Goal: Find specific page/section: Find specific page/section

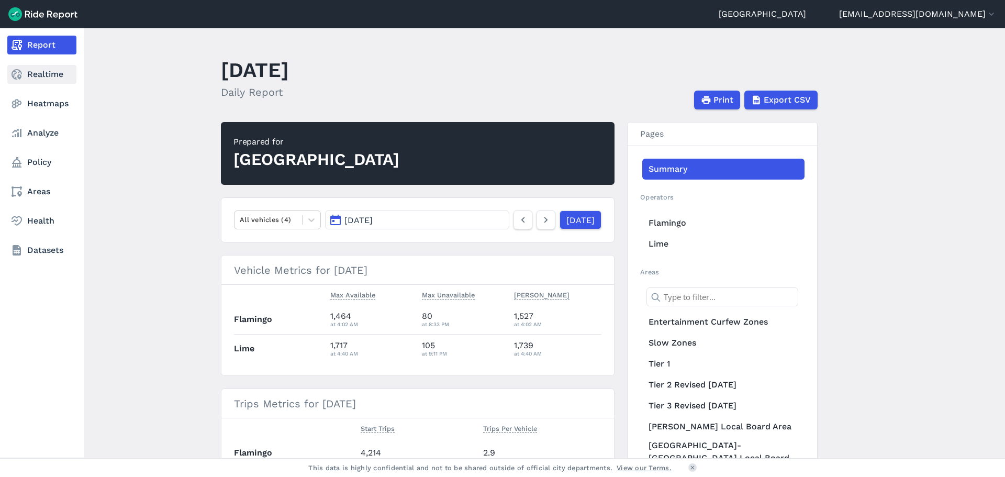
click at [23, 77] on icon at bounding box center [16, 74] width 13 height 13
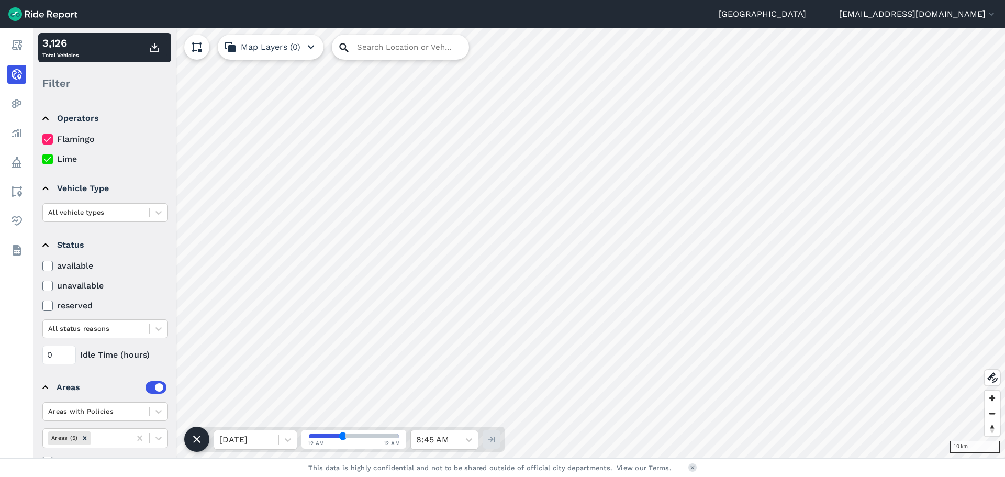
click at [347, 44] on icon at bounding box center [344, 47] width 13 height 13
click at [358, 48] on input "Search Location or Vehicles" at bounding box center [400, 47] width 137 height 25
type input "p"
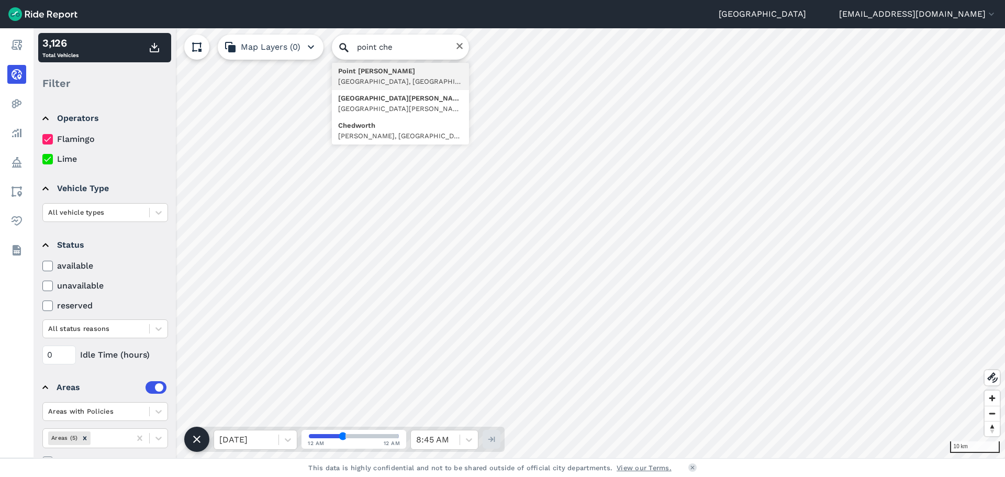
type input "[GEOGRAPHIC_DATA][PERSON_NAME], [GEOGRAPHIC_DATA], [GEOGRAPHIC_DATA], [GEOGRAPH…"
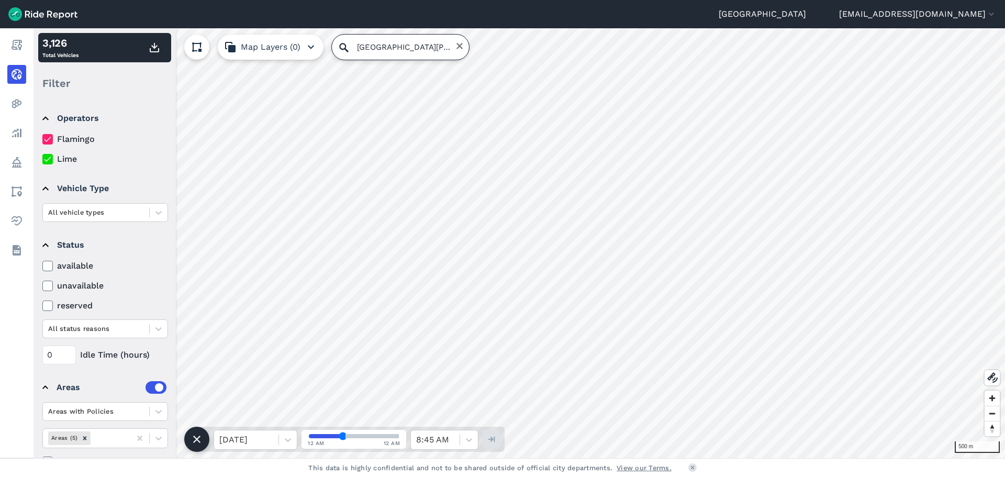
click at [424, 40] on input "[GEOGRAPHIC_DATA][PERSON_NAME], [GEOGRAPHIC_DATA], [GEOGRAPHIC_DATA], [GEOGRAPH…" at bounding box center [400, 47] width 137 height 25
click at [456, 46] on icon "Clear" at bounding box center [459, 46] width 6 height 6
paste input "[STREET_ADDRESS]"
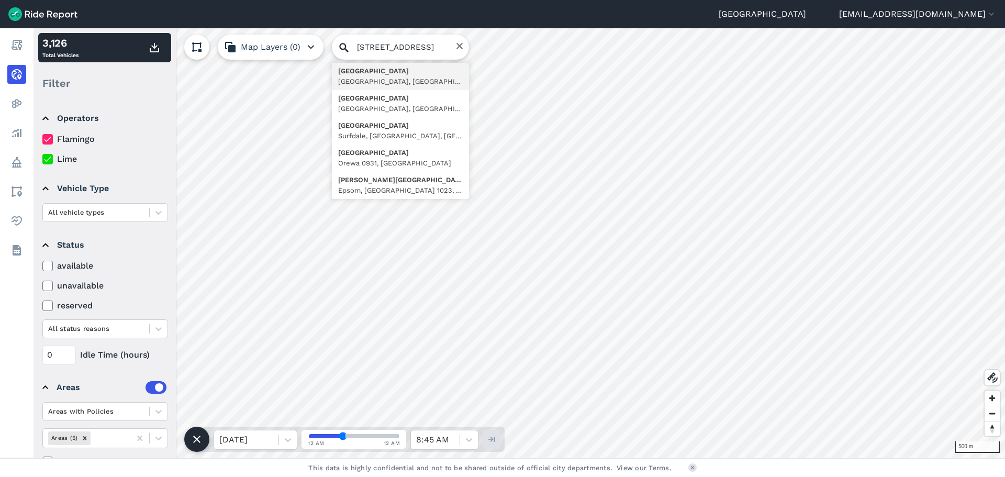
type input "[STREET_ADDRESS]"
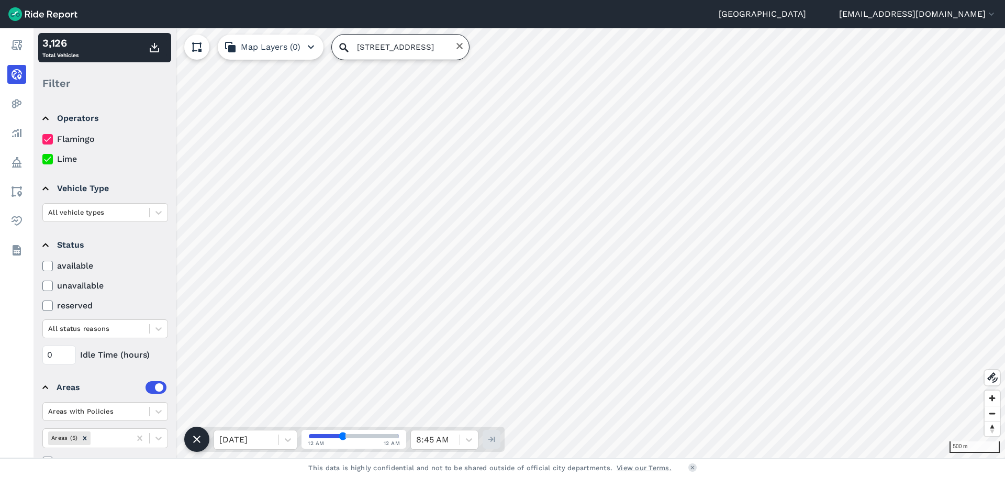
click at [400, 44] on input "[STREET_ADDRESS]" at bounding box center [400, 47] width 137 height 25
click at [430, 39] on input "[STREET_ADDRESS]" at bounding box center [400, 47] width 137 height 25
click at [450, 44] on input "[STREET_ADDRESS]" at bounding box center [400, 47] width 137 height 25
click at [456, 44] on icon "Clear" at bounding box center [459, 46] width 8 height 8
paste input "[STREET_ADDRESS]"
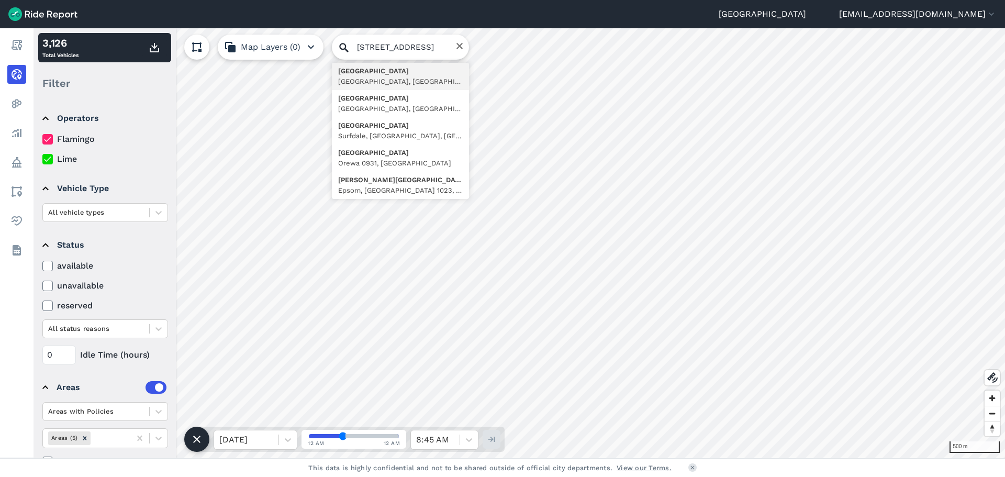
type input "[STREET_ADDRESS]"
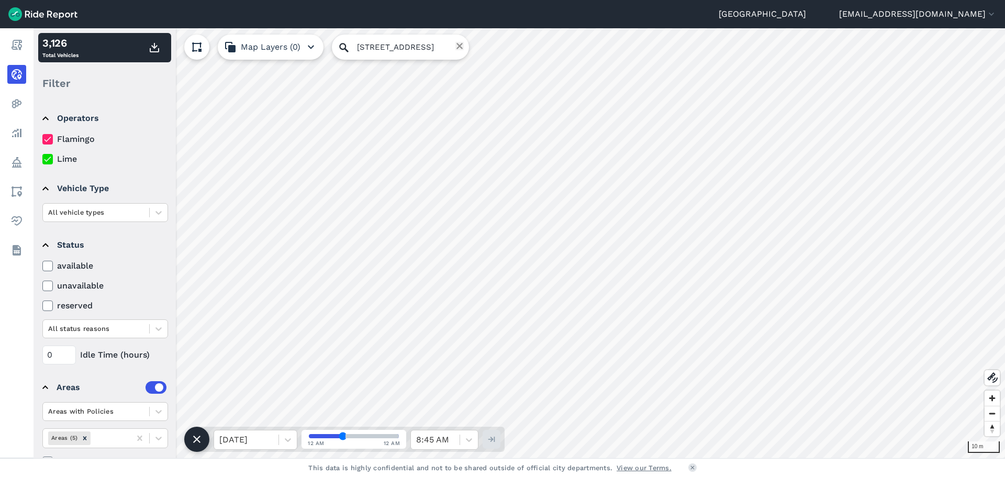
click at [455, 46] on icon "Clear" at bounding box center [459, 46] width 8 height 8
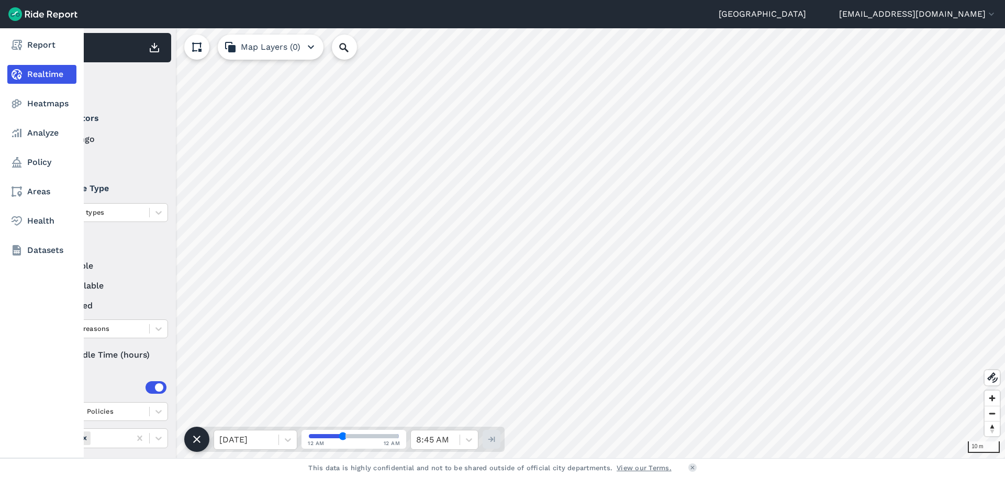
click at [53, 75] on link "Realtime" at bounding box center [41, 74] width 69 height 19
